Goal: Task Accomplishment & Management: Use online tool/utility

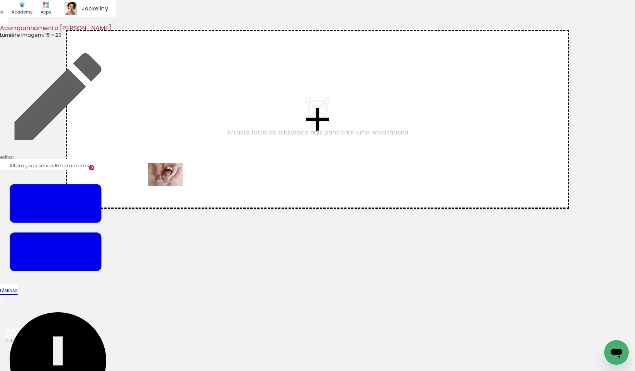
drag, startPoint x: 82, startPoint y: 347, endPoint x: 172, endPoint y: 186, distance: 184.9
click at [172, 186] on quentale-workspace at bounding box center [317, 185] width 635 height 371
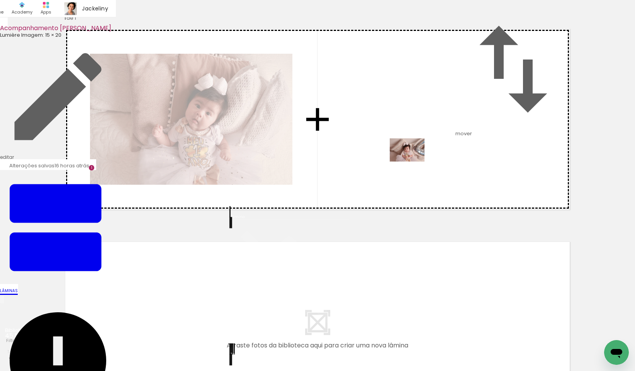
drag, startPoint x: 387, startPoint y: 351, endPoint x: 413, endPoint y: 160, distance: 193.5
click at [413, 160] on quentale-workspace at bounding box center [317, 185] width 635 height 371
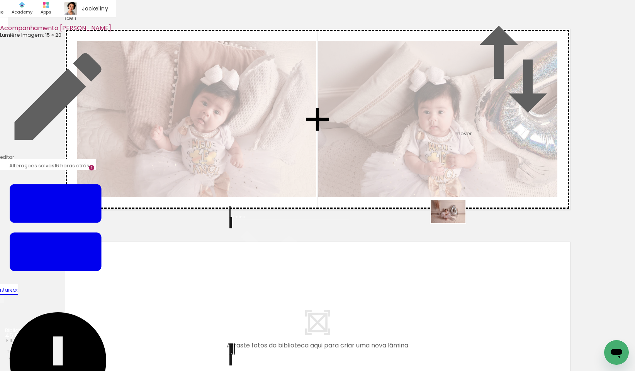
drag, startPoint x: 518, startPoint y: 353, endPoint x: 469, endPoint y: 281, distance: 86.5
click at [451, 209] on quentale-workspace at bounding box center [317, 185] width 635 height 371
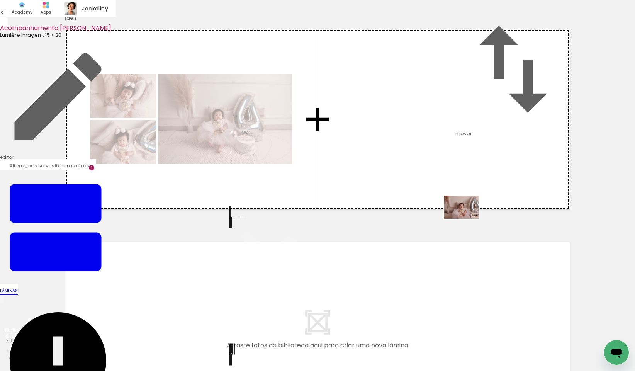
drag, startPoint x: 473, startPoint y: 348, endPoint x: 468, endPoint y: 215, distance: 133.0
click at [468, 215] on quentale-workspace at bounding box center [317, 185] width 635 height 371
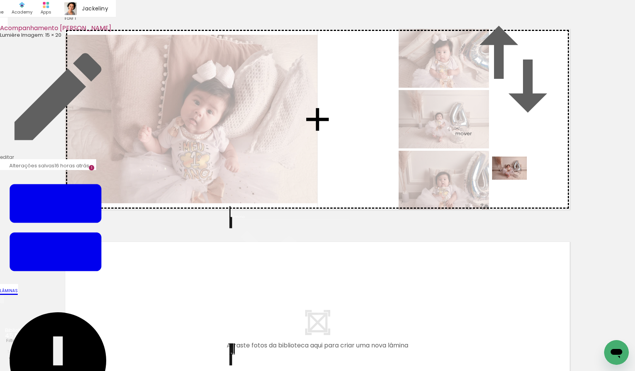
drag, startPoint x: 425, startPoint y: 350, endPoint x: 515, endPoint y: 180, distance: 193.1
click at [515, 180] on quentale-workspace at bounding box center [317, 185] width 635 height 371
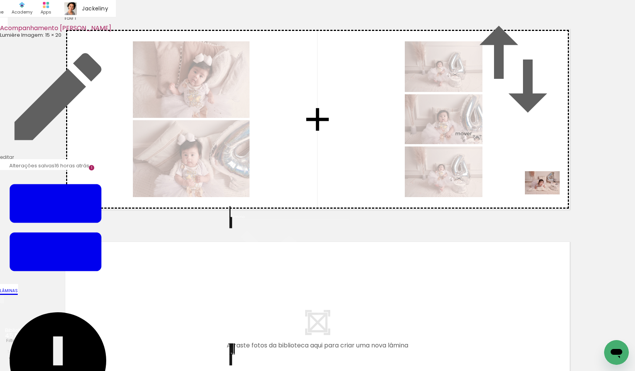
drag, startPoint x: 595, startPoint y: 352, endPoint x: 548, endPoint y: 194, distance: 164.7
click at [548, 194] on quentale-workspace at bounding box center [317, 185] width 635 height 371
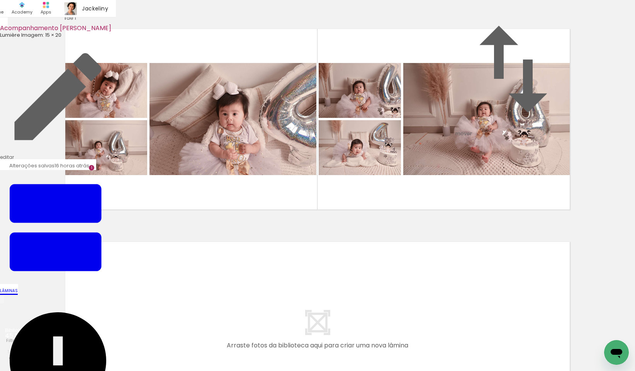
scroll to position [0, 318]
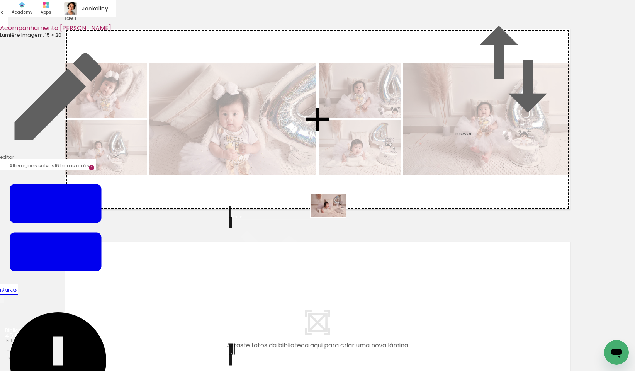
drag, startPoint x: 325, startPoint y: 352, endPoint x: 334, endPoint y: 217, distance: 135.2
click at [334, 217] on quentale-workspace at bounding box center [317, 185] width 635 height 371
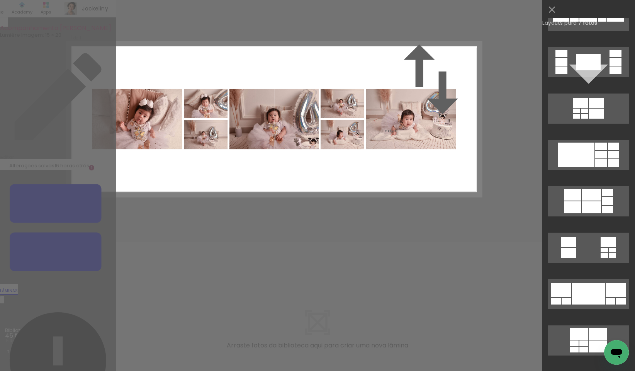
scroll to position [302, 0]
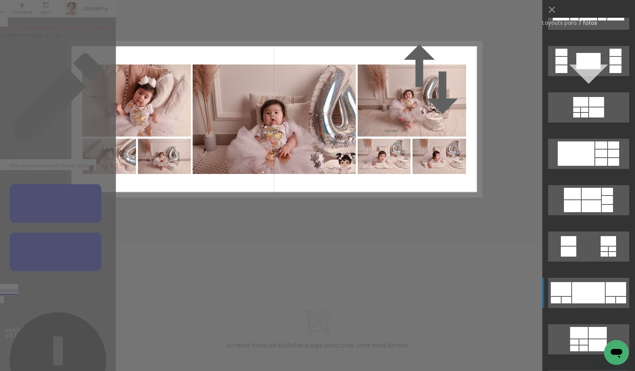
click at [594, 297] on div at bounding box center [588, 292] width 33 height 21
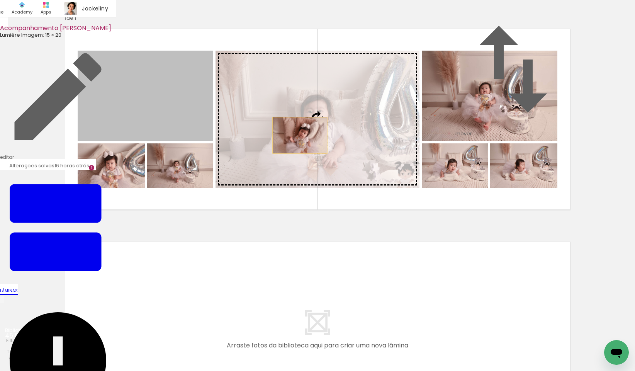
drag, startPoint x: 170, startPoint y: 155, endPoint x: 297, endPoint y: 175, distance: 128.6
click at [0, 0] on slot at bounding box center [0, 0] width 0 height 0
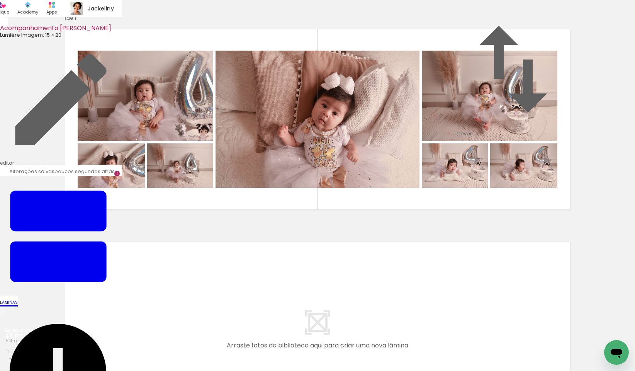
scroll to position [116, 0]
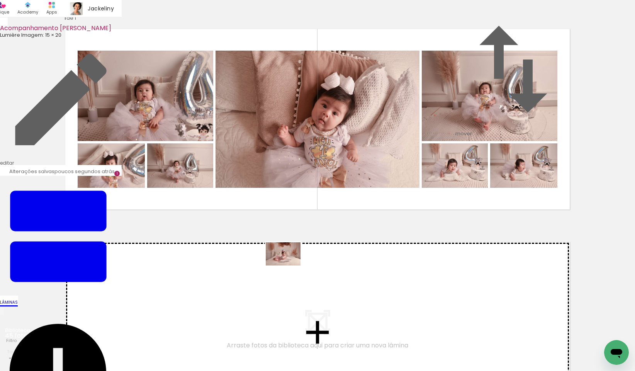
drag, startPoint x: 317, startPoint y: 349, endPoint x: 289, endPoint y: 265, distance: 87.7
click at [289, 265] on quentale-workspace at bounding box center [317, 185] width 635 height 371
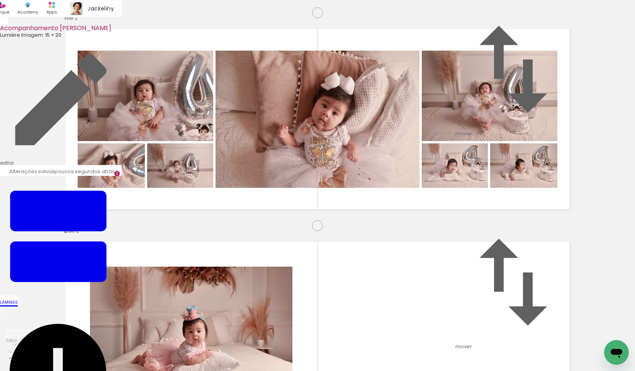
scroll to position [190, 0]
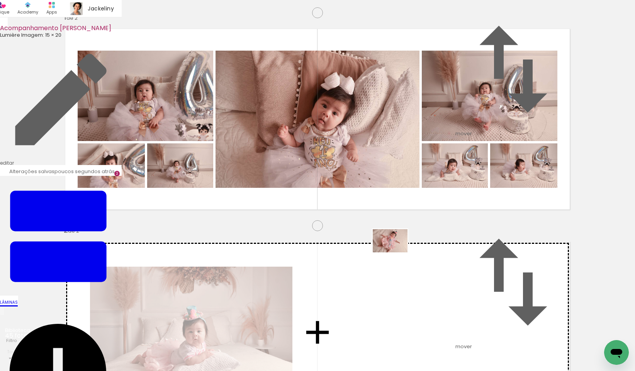
drag, startPoint x: 271, startPoint y: 352, endPoint x: 396, endPoint y: 252, distance: 159.5
click at [396, 252] on quentale-workspace at bounding box center [317, 185] width 635 height 371
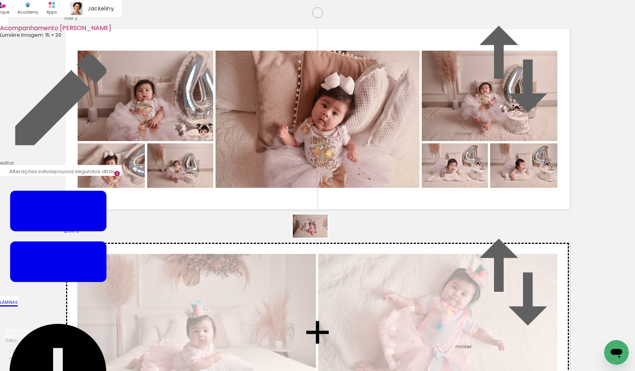
drag, startPoint x: 191, startPoint y: 350, endPoint x: 316, endPoint y: 238, distance: 168.3
click at [316, 238] on quentale-workspace at bounding box center [317, 185] width 635 height 371
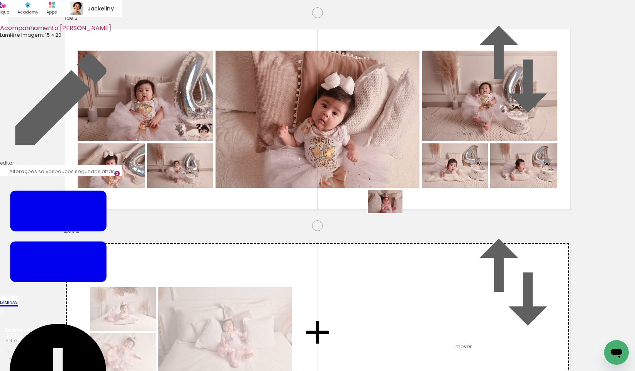
drag, startPoint x: 236, startPoint y: 353, endPoint x: 400, endPoint y: 207, distance: 220.3
click at [400, 207] on quentale-workspace at bounding box center [317, 185] width 635 height 371
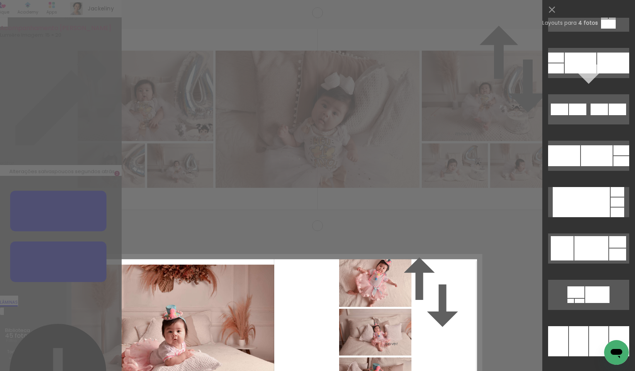
scroll to position [3472, 0]
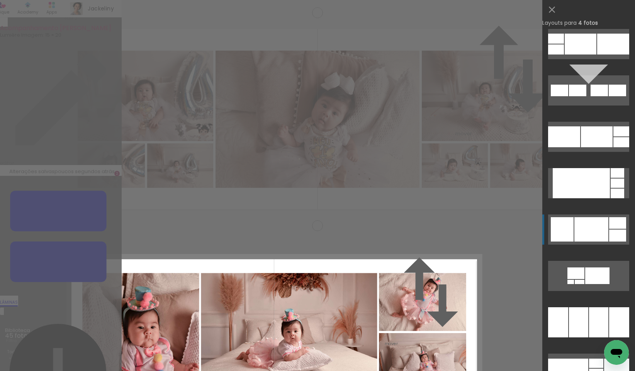
click at [592, 228] on div at bounding box center [592, 229] width 34 height 24
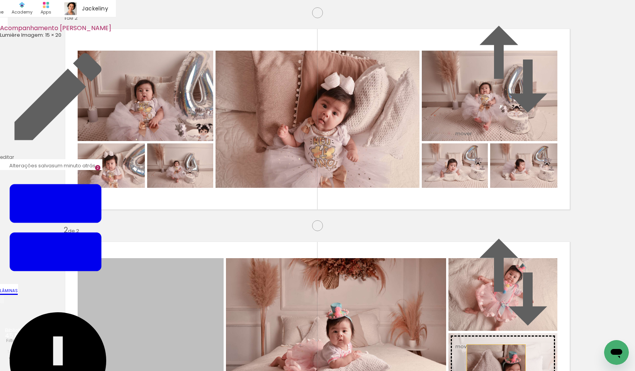
drag, startPoint x: 175, startPoint y: 212, endPoint x: 493, endPoint y: 223, distance: 318.2
click at [0, 0] on slot at bounding box center [0, 0] width 0 height 0
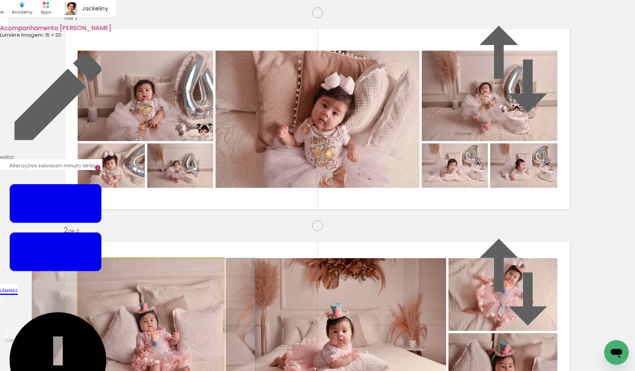
drag, startPoint x: 177, startPoint y: 222, endPoint x: 170, endPoint y: 222, distance: 7.0
click at [170, 235] on album-spread "2 de 2" at bounding box center [318, 332] width 518 height 194
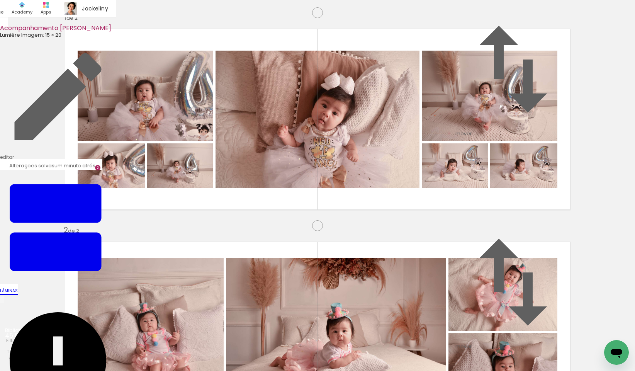
scroll to position [385, 0]
drag, startPoint x: 258, startPoint y: 352, endPoint x: 291, endPoint y: 335, distance: 37.5
click at [176, 236] on quentale-workspace at bounding box center [317, 185] width 635 height 371
drag, startPoint x: 302, startPoint y: 348, endPoint x: 293, endPoint y: 363, distance: 17.7
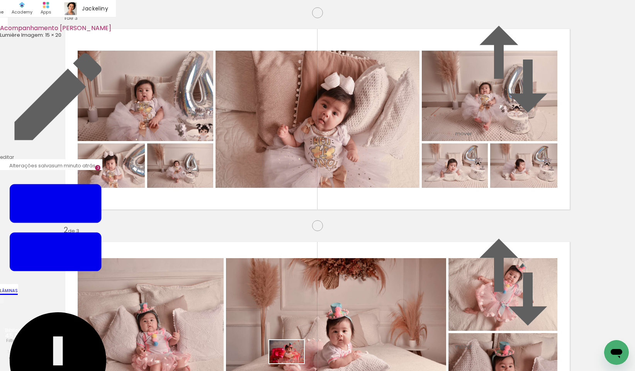
drag, startPoint x: 385, startPoint y: 350, endPoint x: 391, endPoint y: 227, distance: 123.4
click at [391, 227] on quentale-workspace at bounding box center [317, 185] width 635 height 371
drag, startPoint x: 476, startPoint y: 347, endPoint x: 446, endPoint y: 209, distance: 140.7
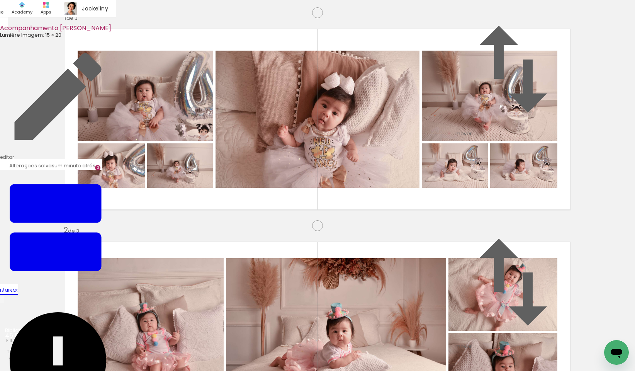
click at [446, 209] on quentale-workspace at bounding box center [317, 185] width 635 height 371
drag, startPoint x: 472, startPoint y: 347, endPoint x: 440, endPoint y: 229, distance: 122.2
click at [440, 229] on quentale-workspace at bounding box center [317, 185] width 635 height 371
drag, startPoint x: 510, startPoint y: 352, endPoint x: 463, endPoint y: 234, distance: 126.7
click at [463, 234] on quentale-workspace at bounding box center [317, 185] width 635 height 371
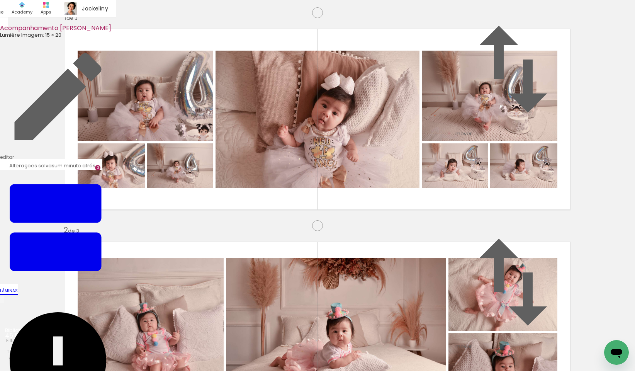
scroll to position [474, 0]
drag, startPoint x: 391, startPoint y: 148, endPoint x: 472, endPoint y: 355, distance: 221.9
click at [472, 355] on quentale-workspace at bounding box center [317, 185] width 635 height 371
